Goal: Task Accomplishment & Management: Manage account settings

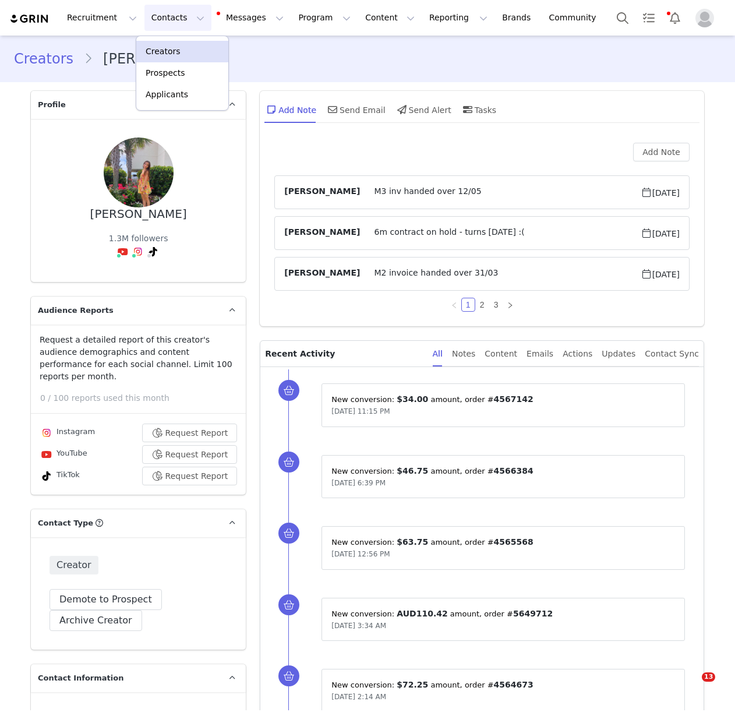
click at [167, 49] on p "Creators" at bounding box center [163, 51] width 35 height 12
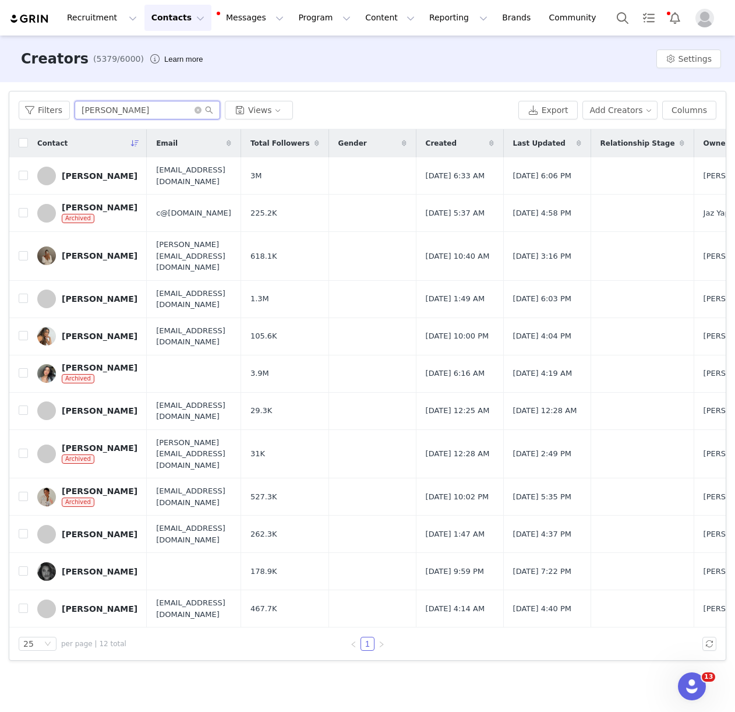
click at [121, 112] on input "[PERSON_NAME]" at bounding box center [148, 110] width 146 height 19
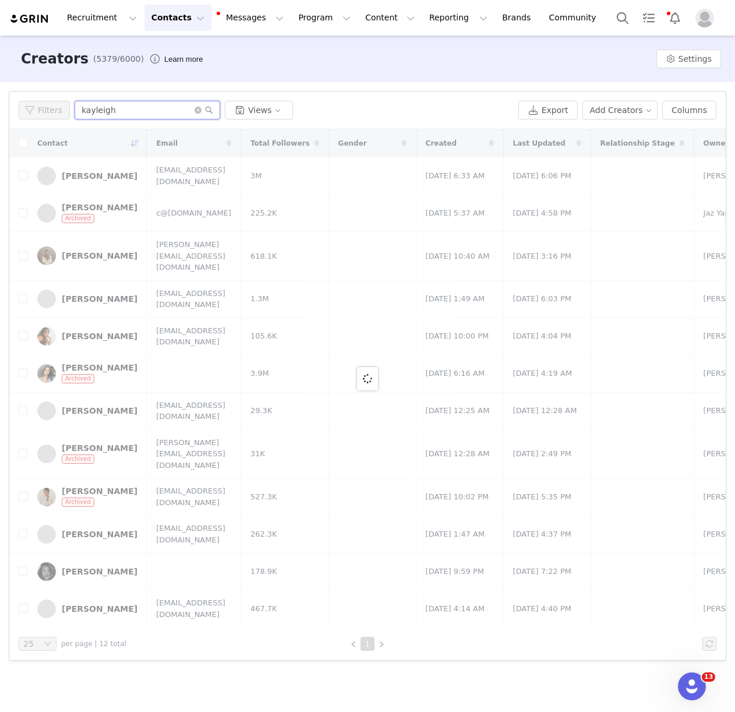
type input "kayleigh"
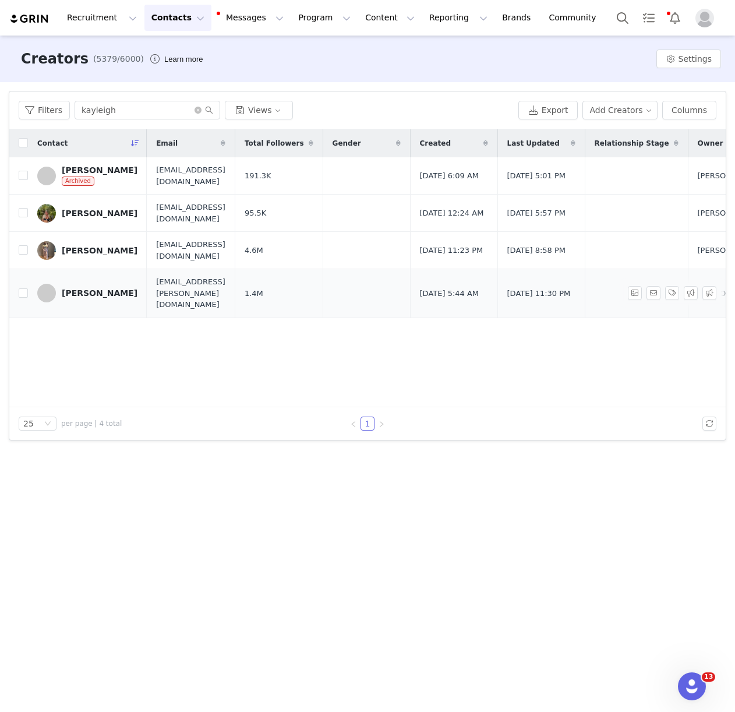
click at [91, 288] on div "[PERSON_NAME]" at bounding box center [100, 292] width 76 height 9
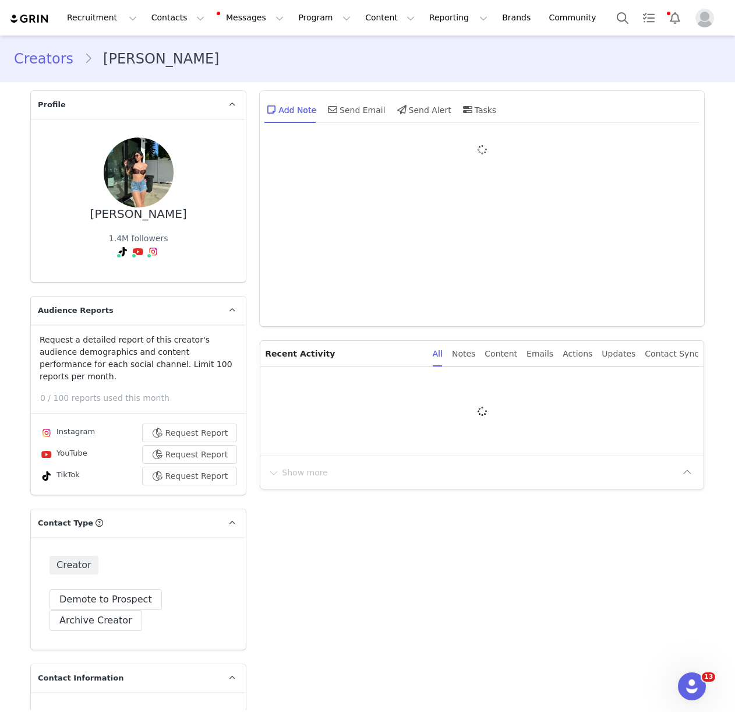
type input "+1 ([GEOGRAPHIC_DATA])"
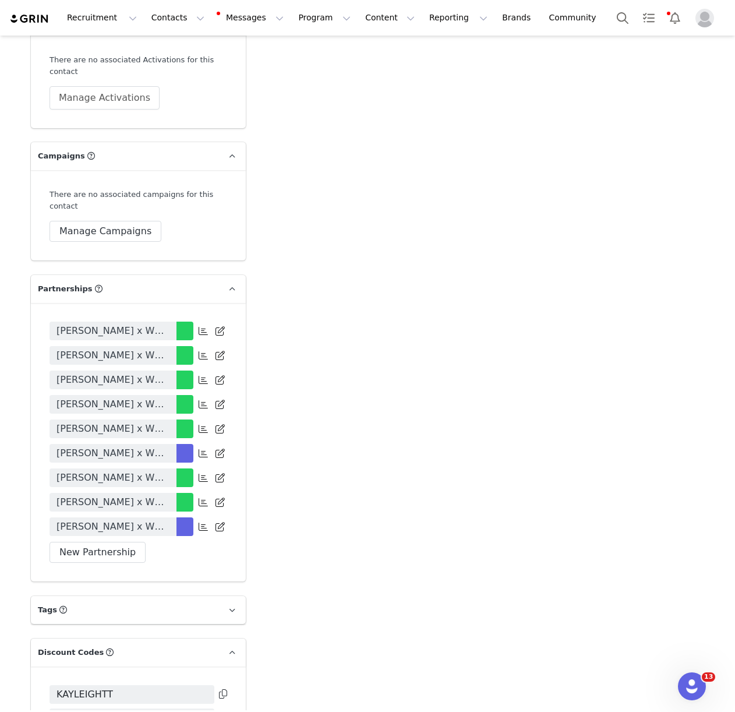
scroll to position [2634, 0]
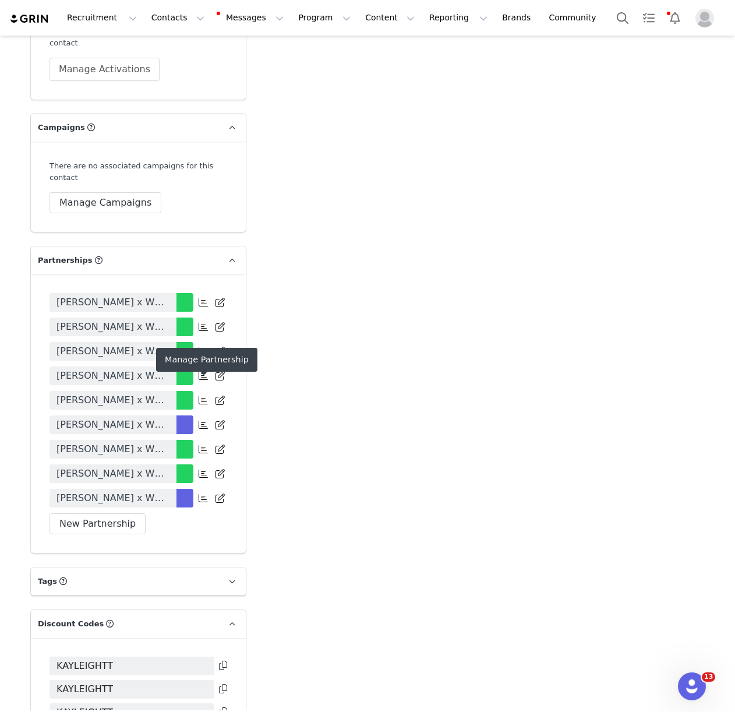
click at [199, 493] on icon at bounding box center [203, 497] width 9 height 9
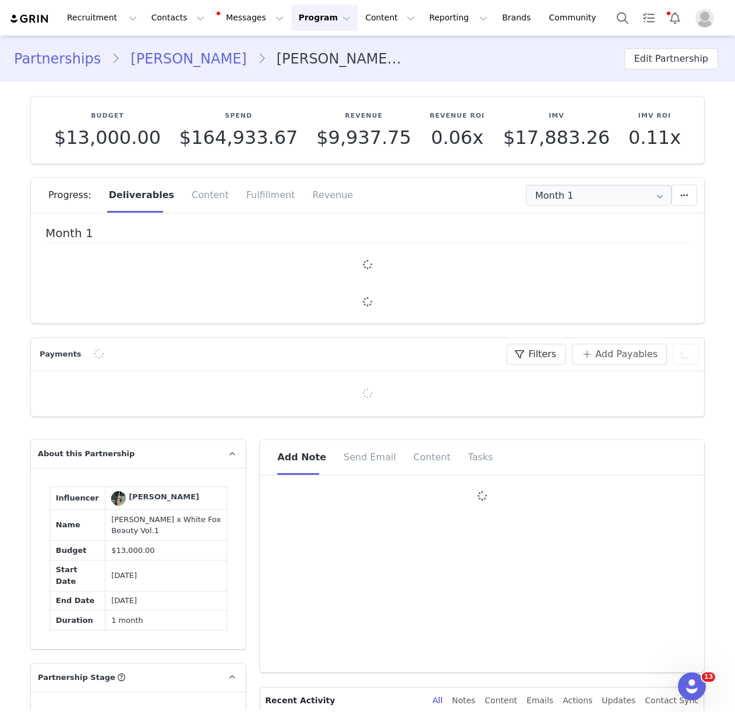
type input "+1 ([GEOGRAPHIC_DATA])"
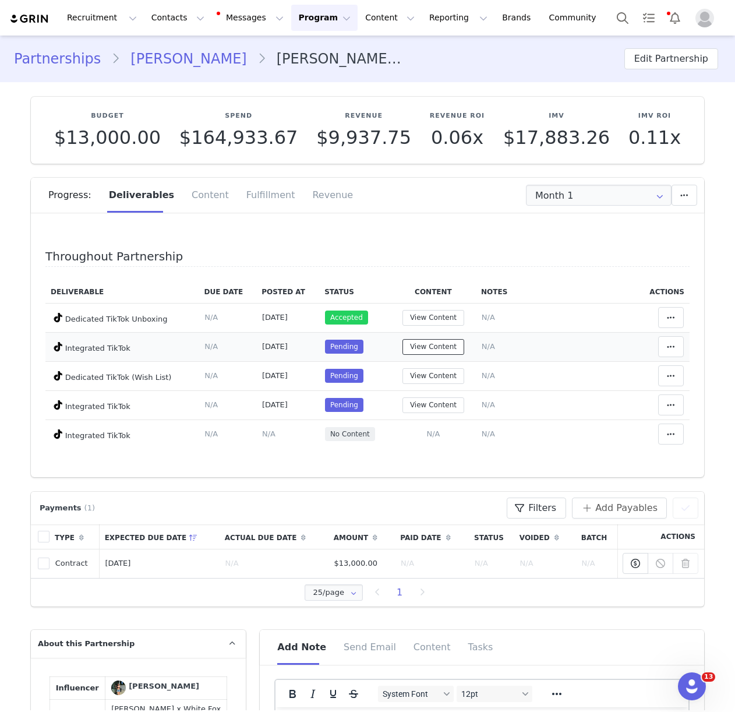
click at [429, 346] on button "View Content" at bounding box center [433, 347] width 62 height 16
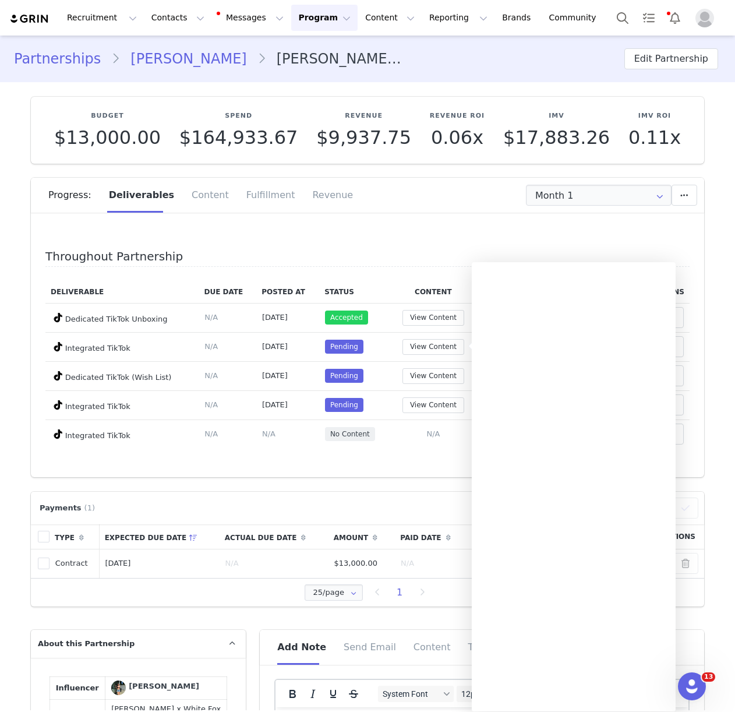
click at [419, 232] on div "Throughout Partnership Deliverable Due Date Posted At Status Content Notes Acti…" at bounding box center [367, 349] width 673 height 256
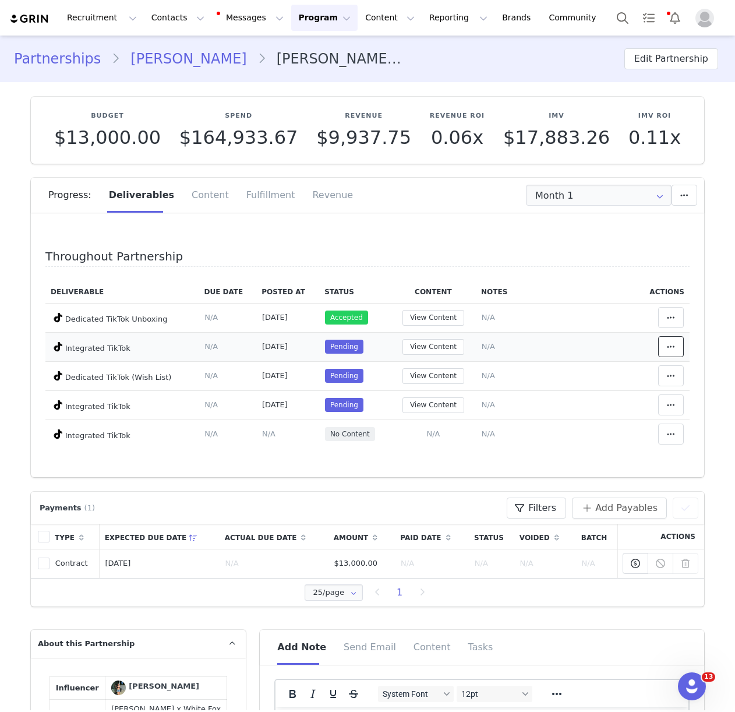
click at [676, 348] on span at bounding box center [671, 346] width 14 height 14
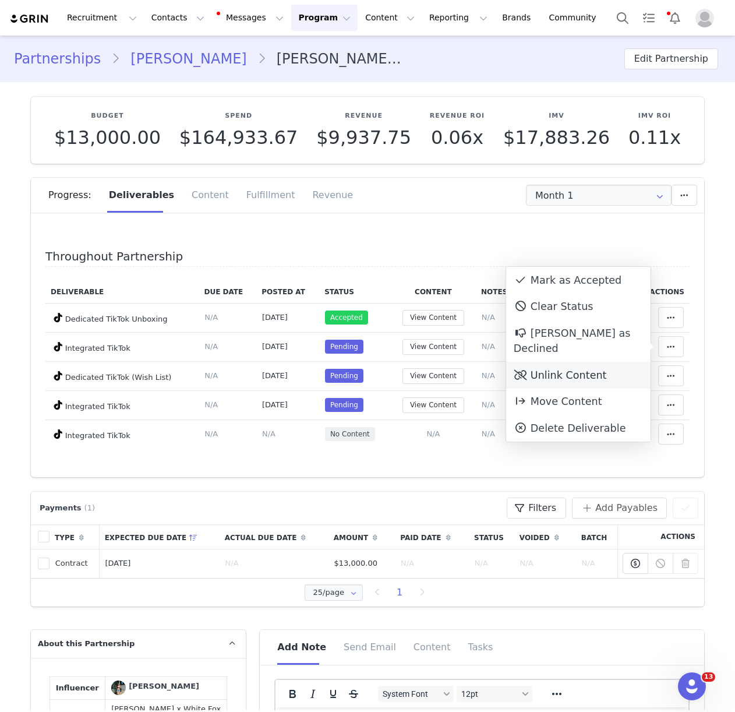
click at [575, 365] on div "Unlink Content" at bounding box center [578, 375] width 144 height 27
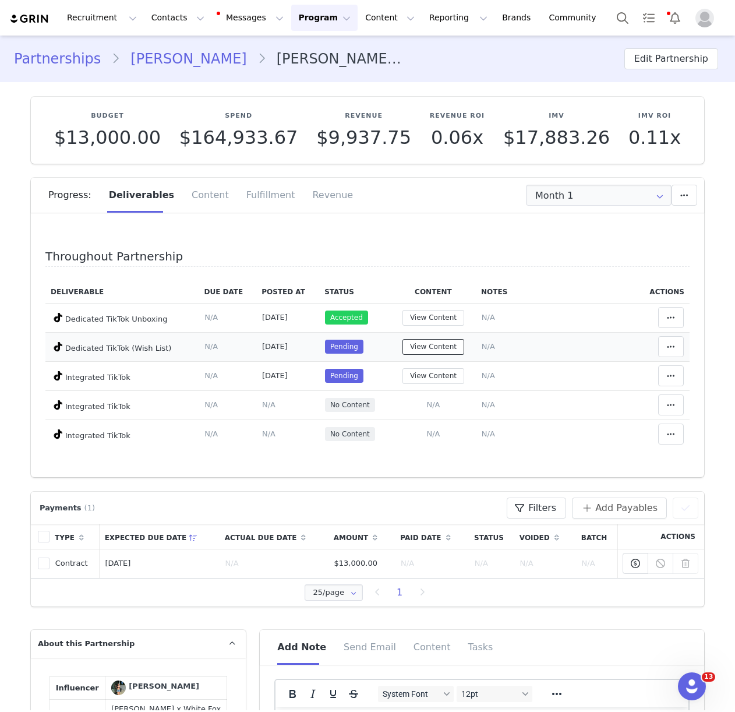
click at [430, 351] on button "View Content" at bounding box center [433, 347] width 62 height 16
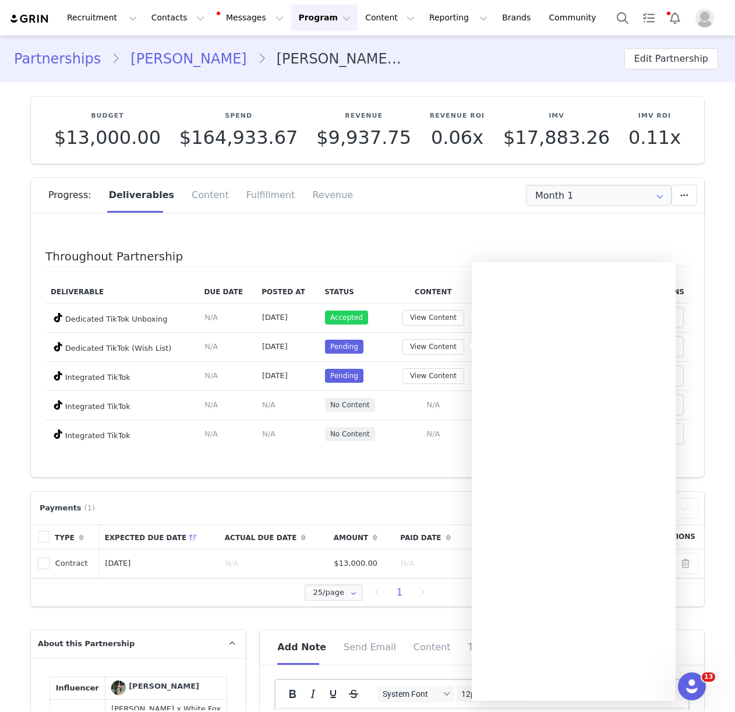
click at [434, 202] on div "Month 1 Month 1 [DATE] - [DATE] Add a new deliverable What type of deliverable?…" at bounding box center [551, 195] width 291 height 21
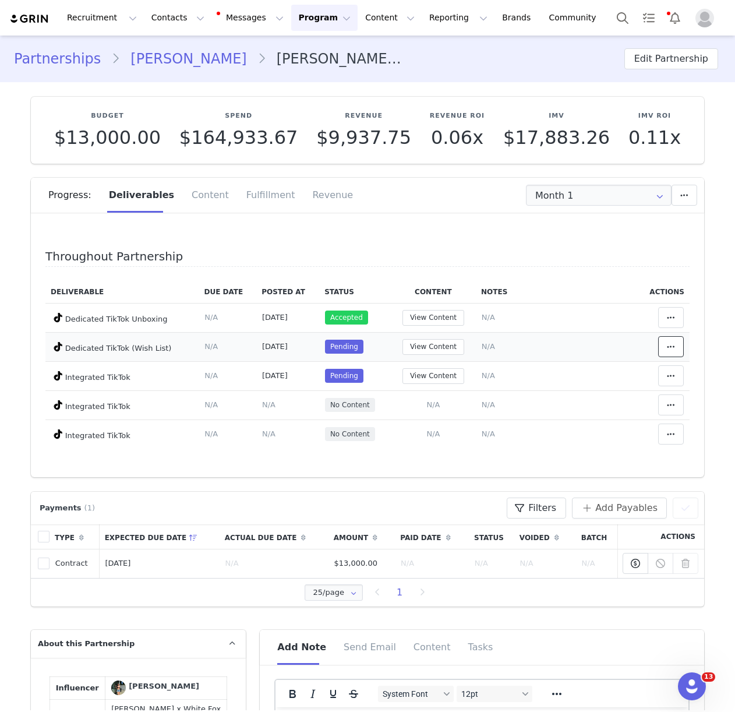
drag, startPoint x: 672, startPoint y: 348, endPoint x: 614, endPoint y: 348, distance: 57.6
click at [672, 348] on icon at bounding box center [671, 346] width 8 height 9
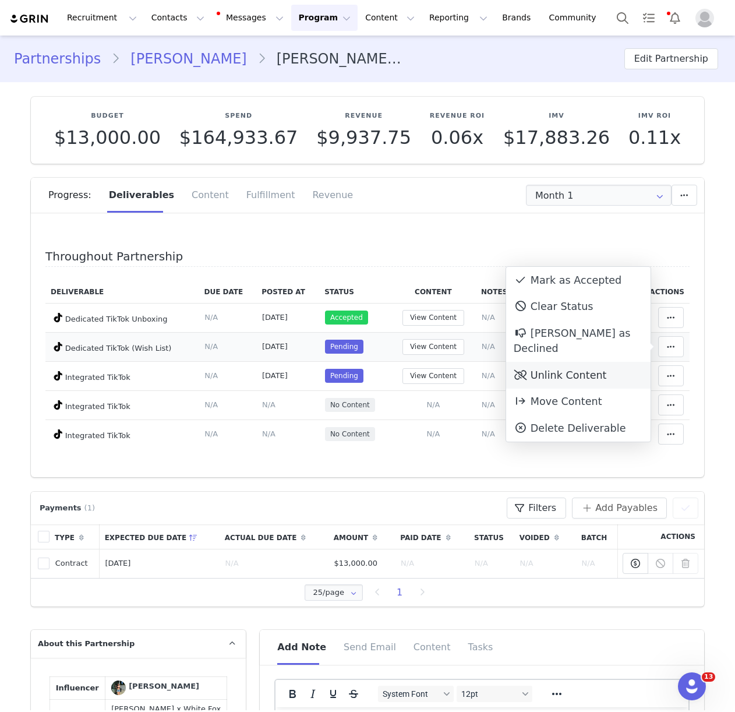
click at [554, 362] on div "Unlink Content" at bounding box center [578, 375] width 144 height 27
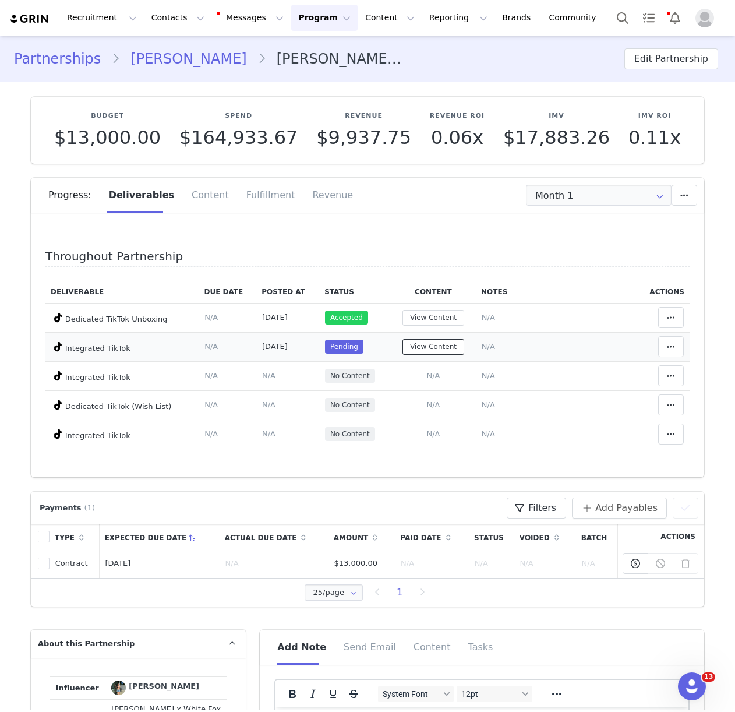
click at [421, 352] on button "View Content" at bounding box center [433, 347] width 62 height 16
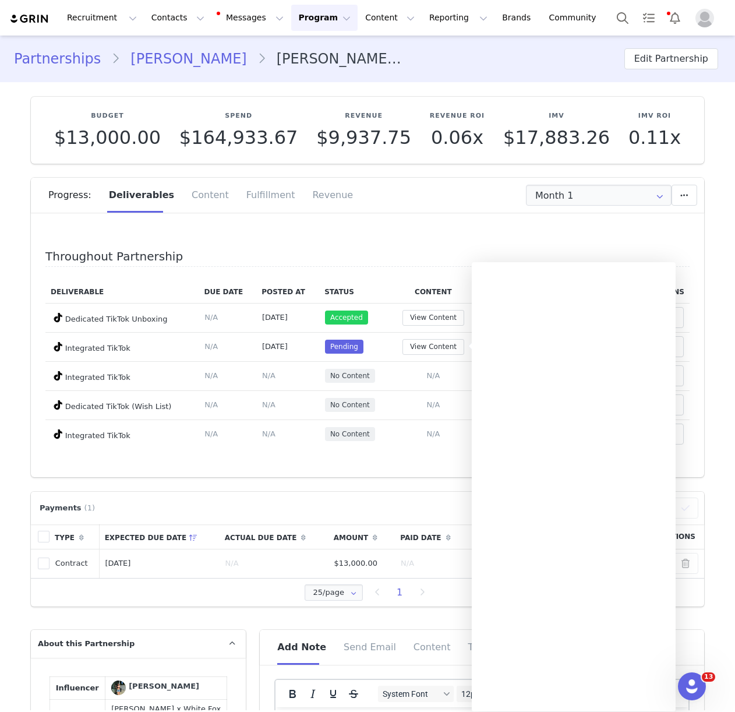
click at [430, 216] on div "Progress: Deliverables Content Fulfillment Revenue" at bounding box center [367, 199] width 673 height 43
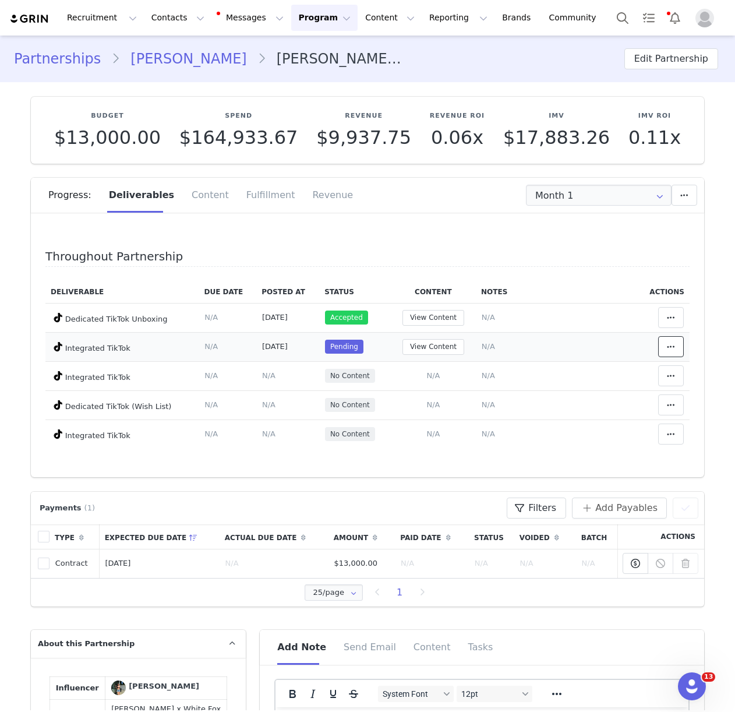
click at [669, 349] on icon at bounding box center [671, 346] width 8 height 9
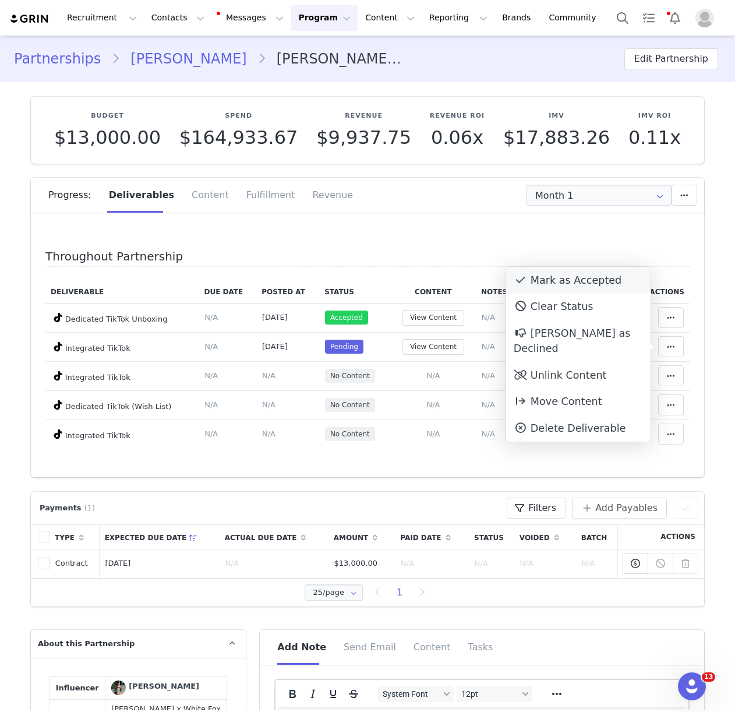
click at [543, 283] on div "Mark as Accepted" at bounding box center [578, 280] width 144 height 27
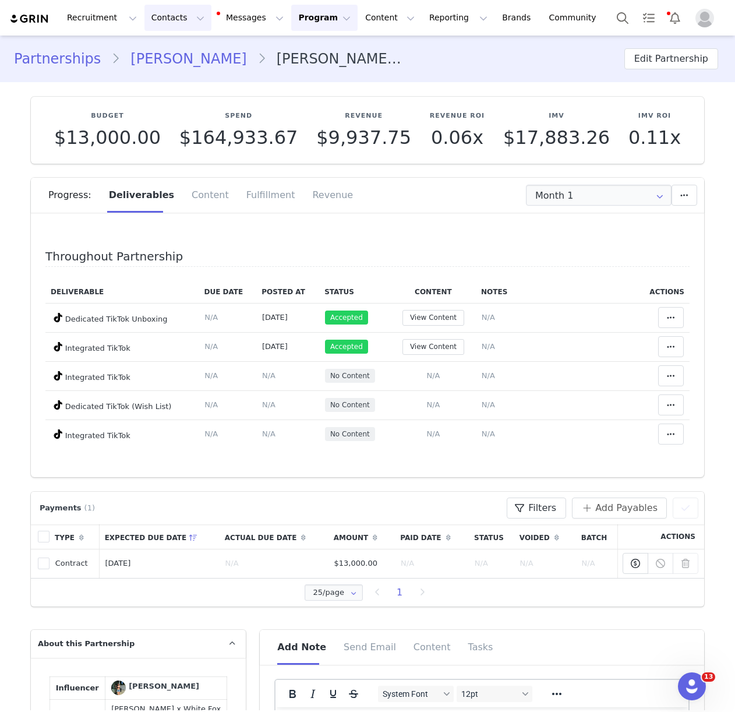
click at [168, 17] on button "Contacts Contacts" at bounding box center [177, 18] width 67 height 26
click at [177, 56] on p "Creators" at bounding box center [163, 51] width 35 height 12
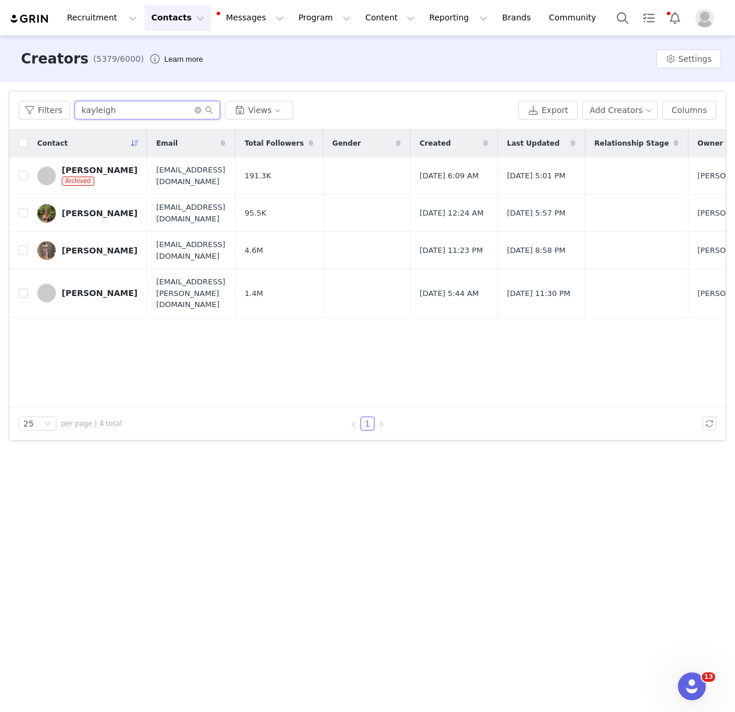
click at [144, 104] on input "kayleigh" at bounding box center [148, 110] width 146 height 19
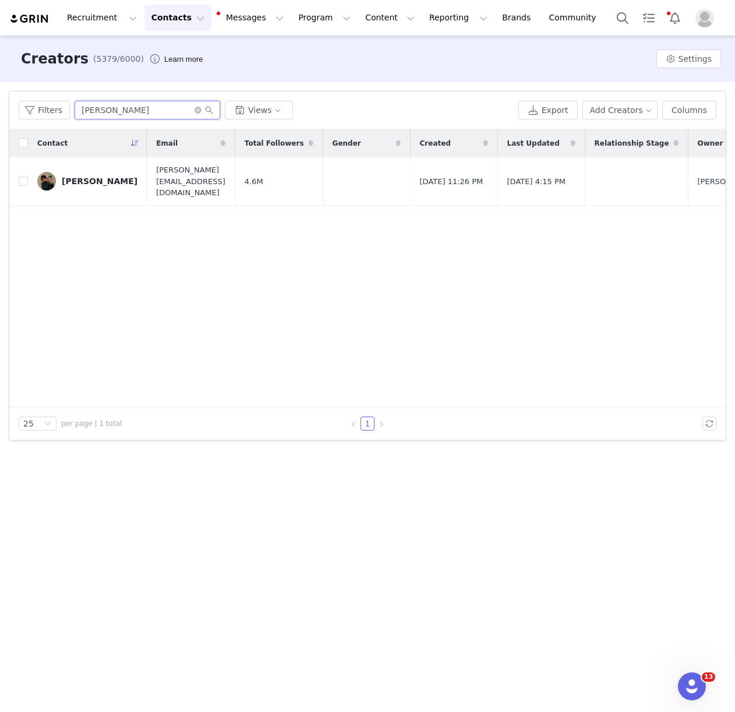
type input "[PERSON_NAME]"
click at [94, 194] on div "Contact Email Total Followers Gender Created Last Updated Relationship Stage Ow…" at bounding box center [367, 268] width 716 height 278
click at [92, 176] on div "[PERSON_NAME]" at bounding box center [100, 180] width 76 height 9
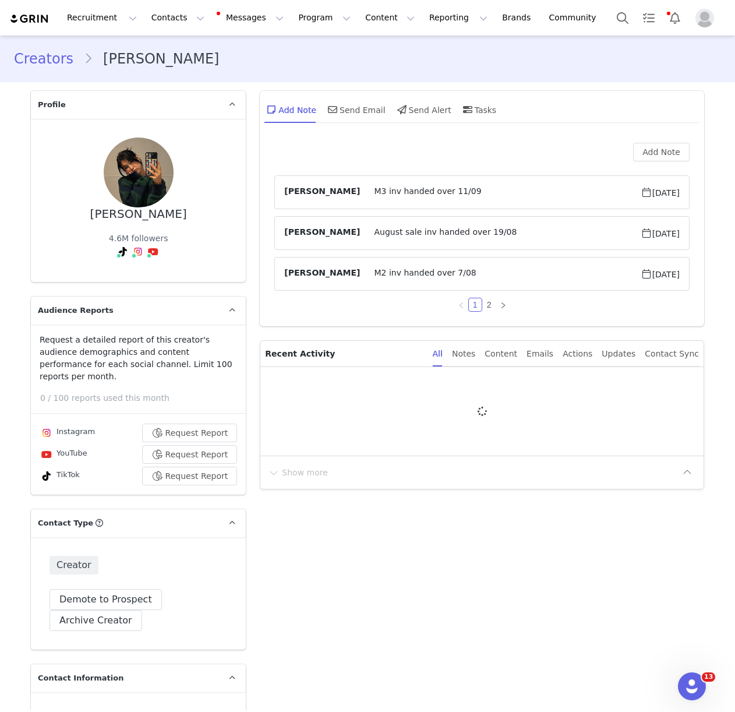
type input "+1 ([GEOGRAPHIC_DATA])"
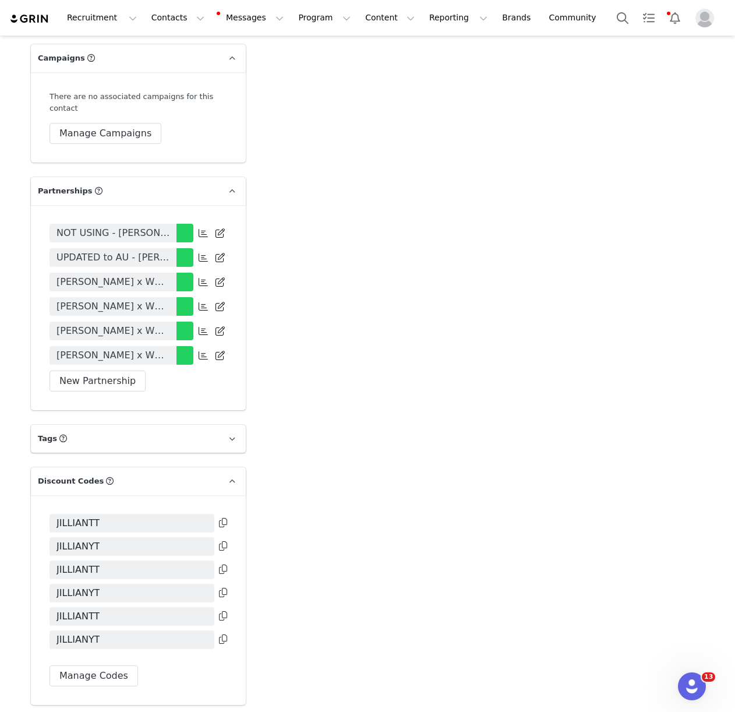
scroll to position [2550, 0]
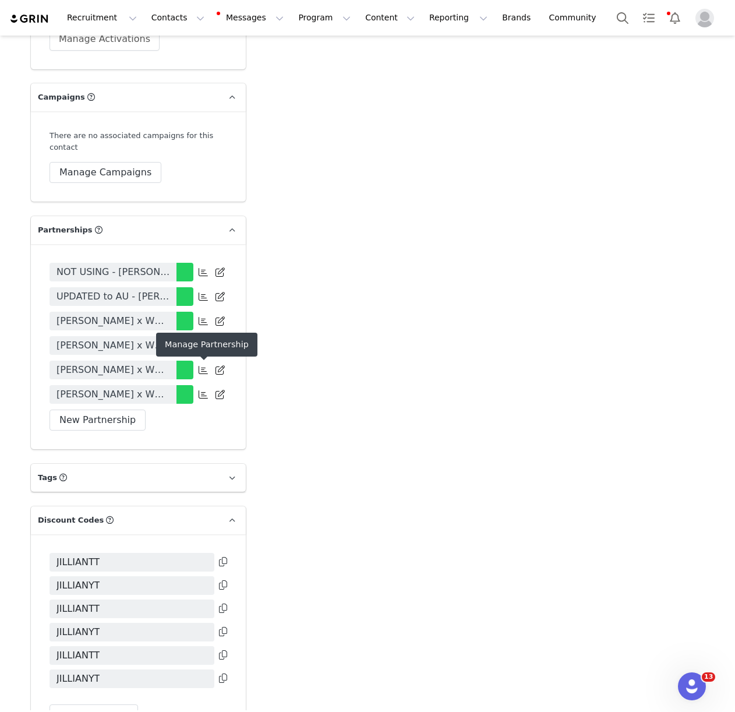
click at [198, 387] on span at bounding box center [203, 394] width 14 height 14
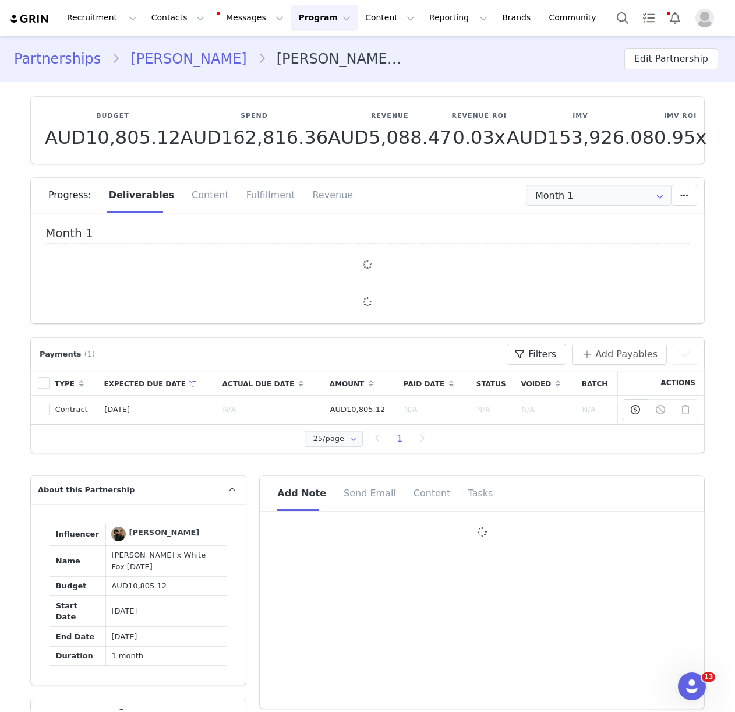
type input "+1 ([GEOGRAPHIC_DATA])"
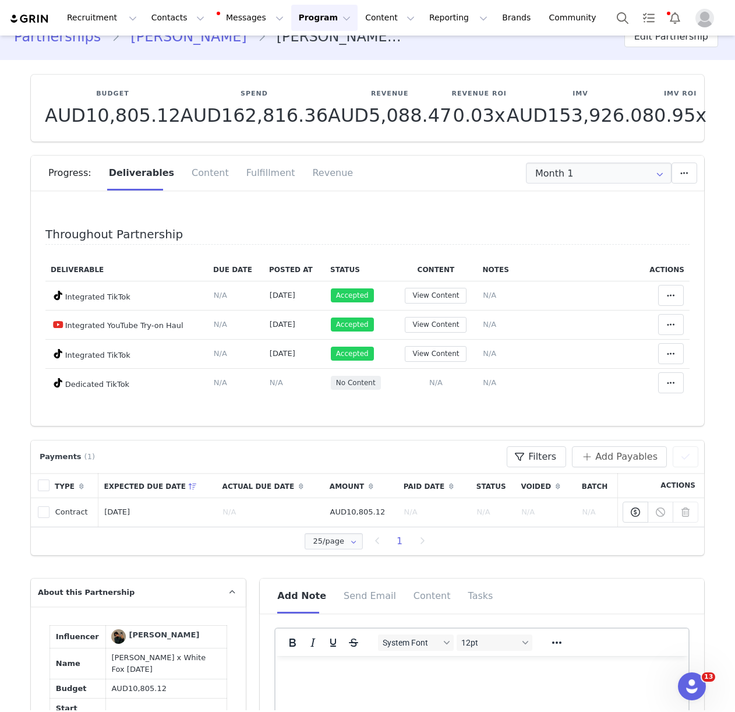
scroll to position [60, 0]
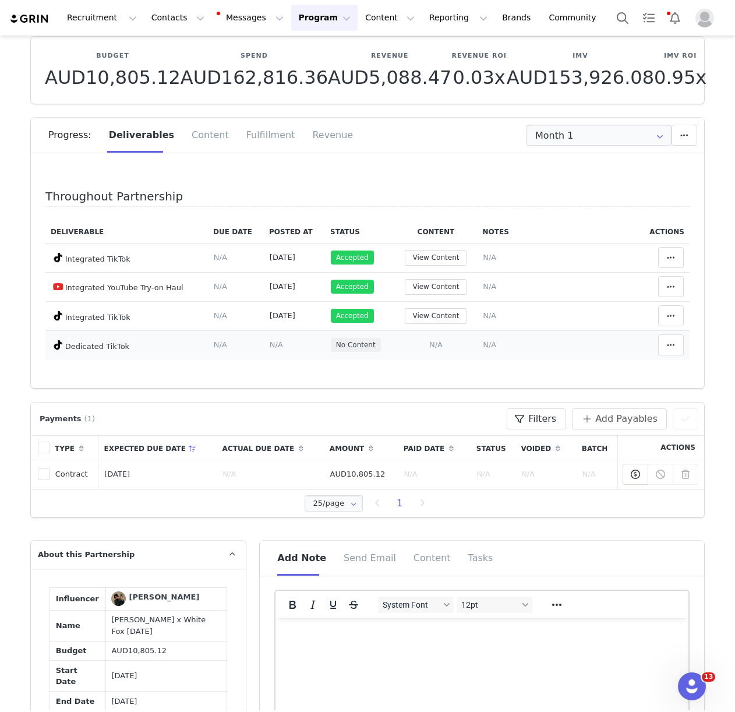
click at [437, 344] on span "N/A" at bounding box center [435, 344] width 13 height 9
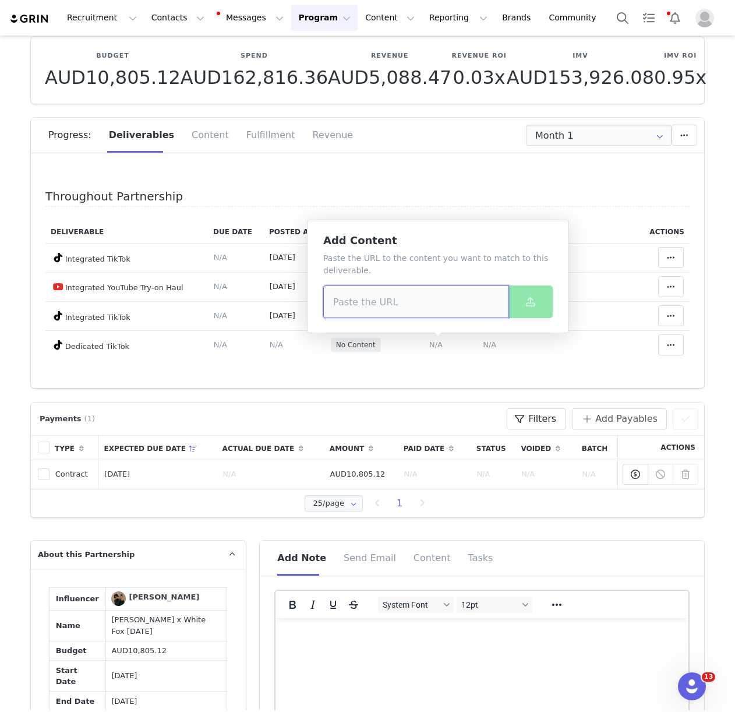
click at [398, 310] on input at bounding box center [416, 301] width 186 height 33
paste input "[URL][DOMAIN_NAME]"
type input "[URL][DOMAIN_NAME]"
click at [519, 303] on button at bounding box center [530, 301] width 44 height 33
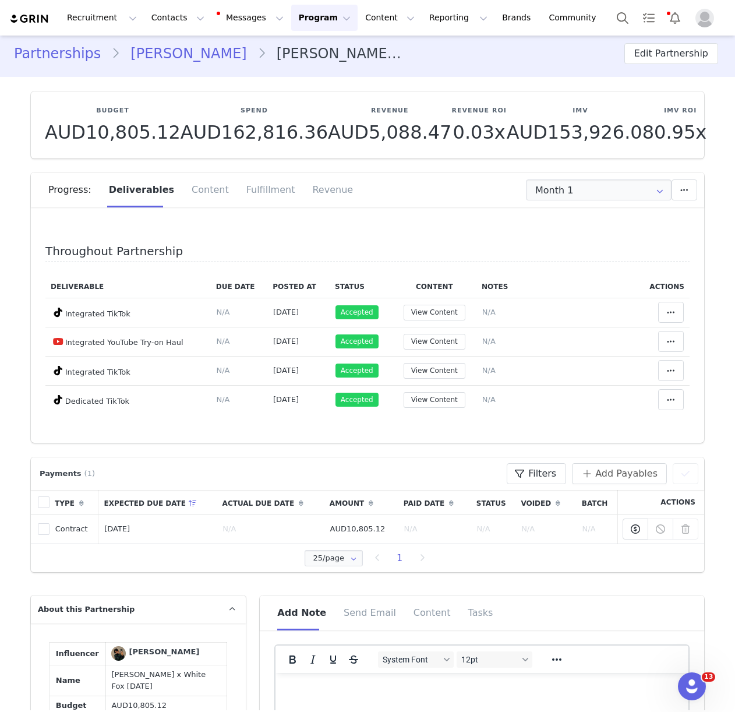
scroll to position [0, 0]
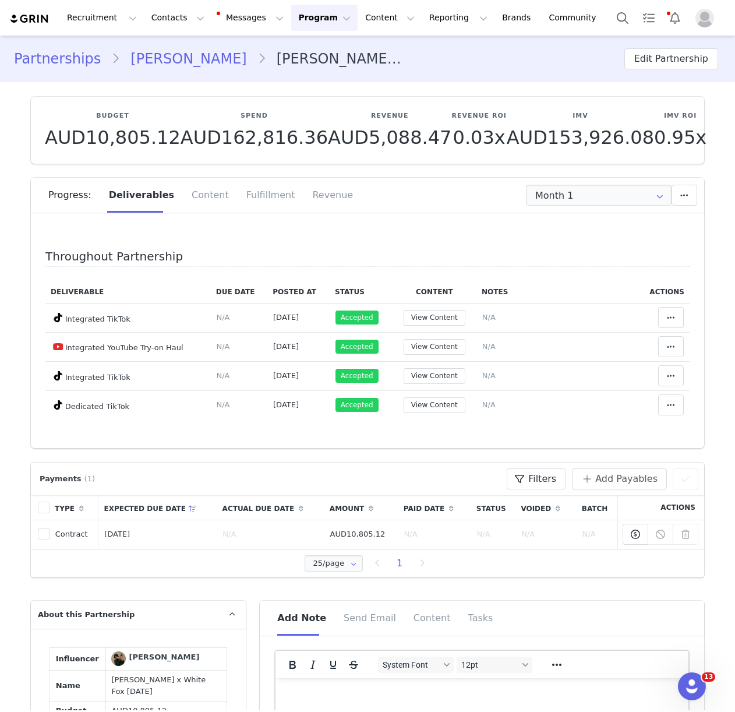
click at [169, 60] on link "[PERSON_NAME]" at bounding box center [188, 58] width 137 height 21
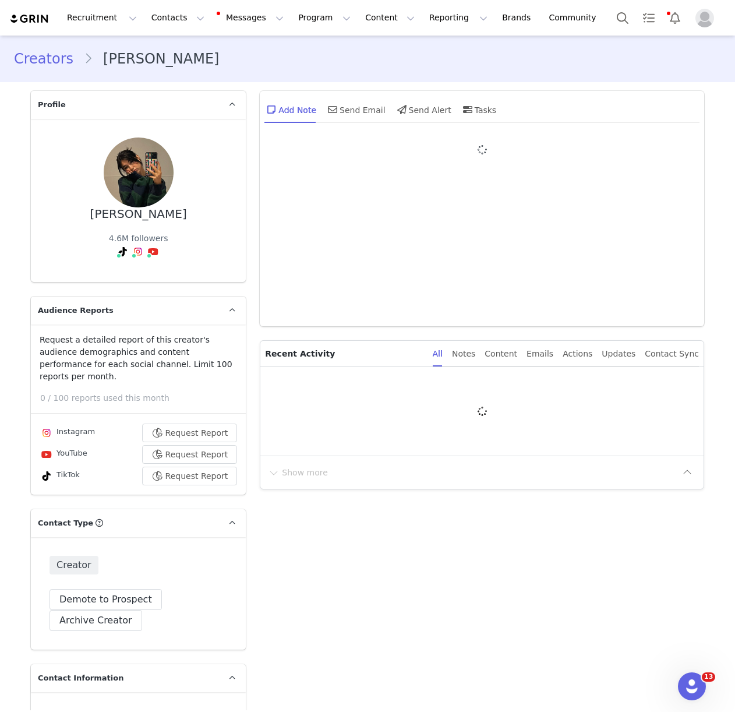
type input "+1 ([GEOGRAPHIC_DATA])"
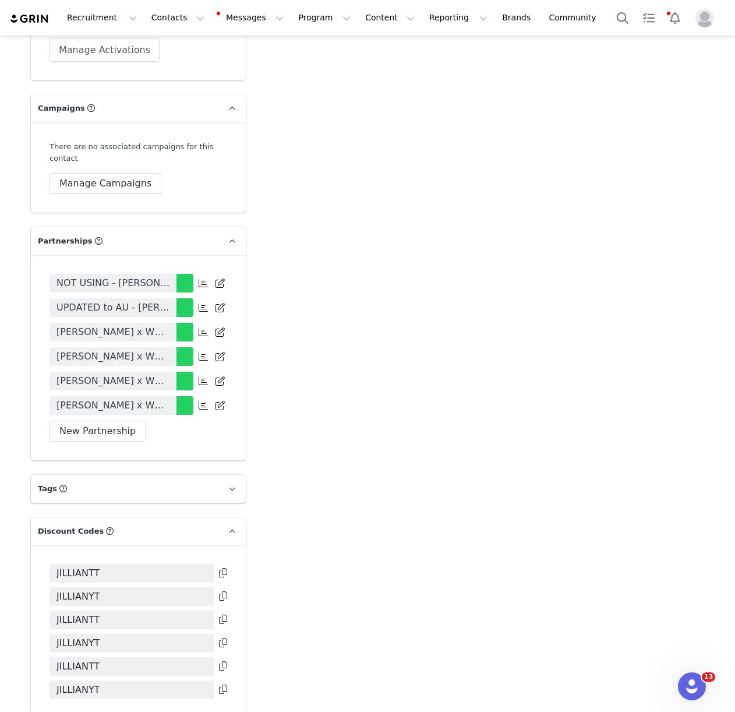
scroll to position [2604, 0]
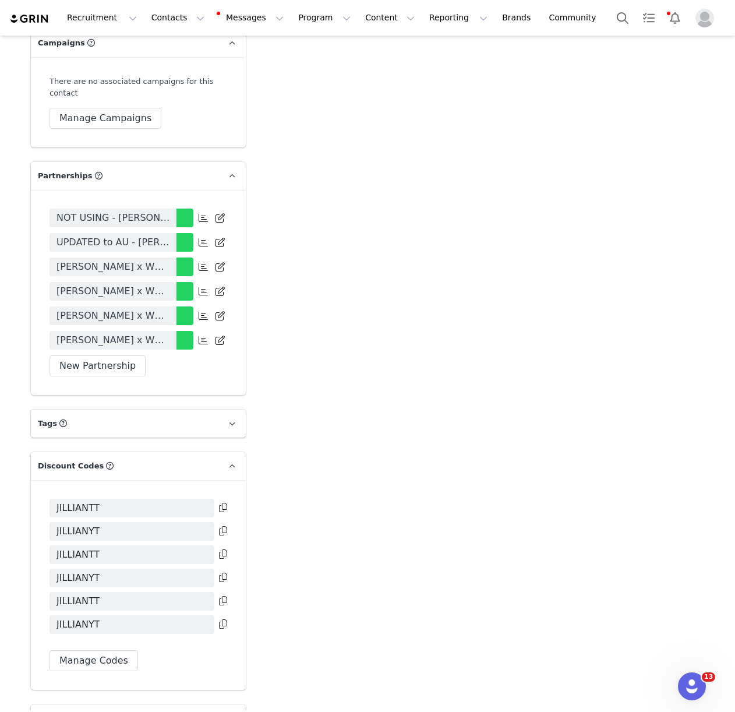
click at [222, 502] on icon at bounding box center [223, 506] width 8 height 9
click at [224, 526] on icon at bounding box center [223, 530] width 8 height 9
